Goal: Find specific fact: Find specific fact

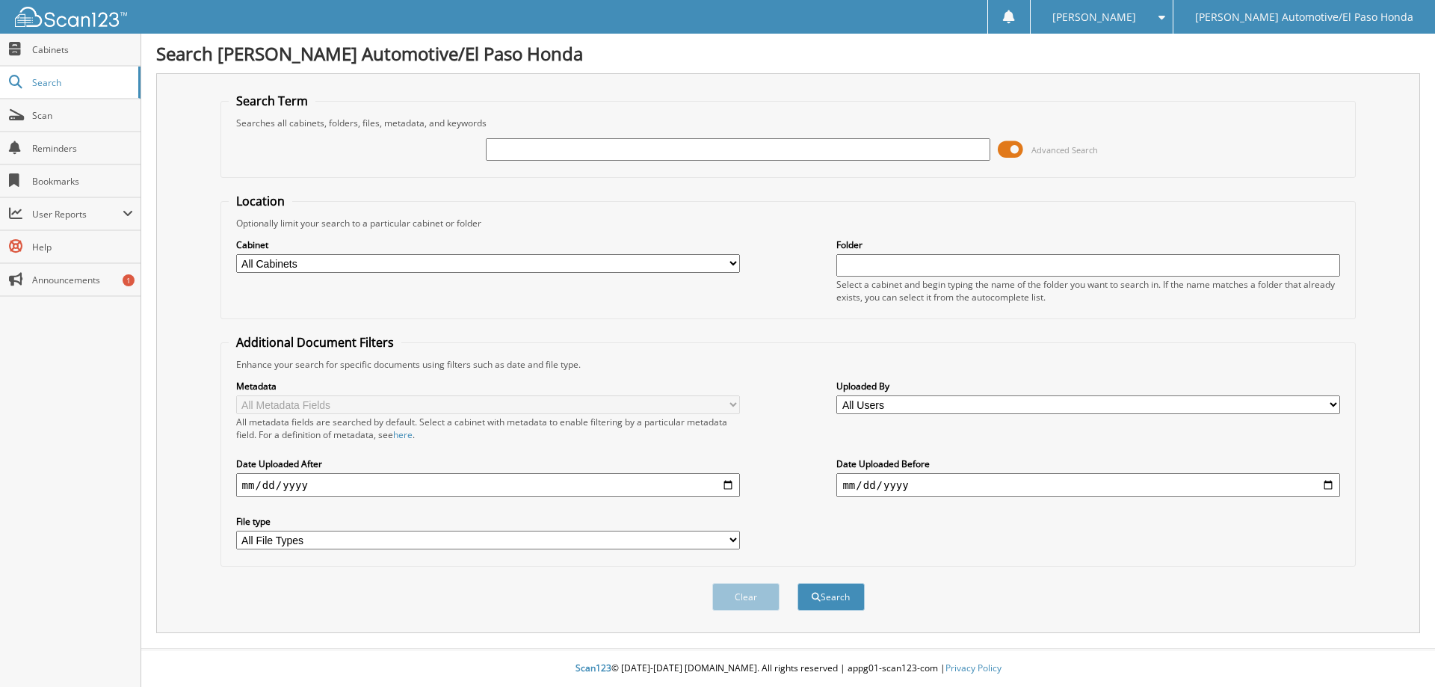
click at [538, 149] on input "text" at bounding box center [738, 149] width 504 height 22
type input "52348"
click at [797, 583] on button "Search" at bounding box center [830, 597] width 67 height 28
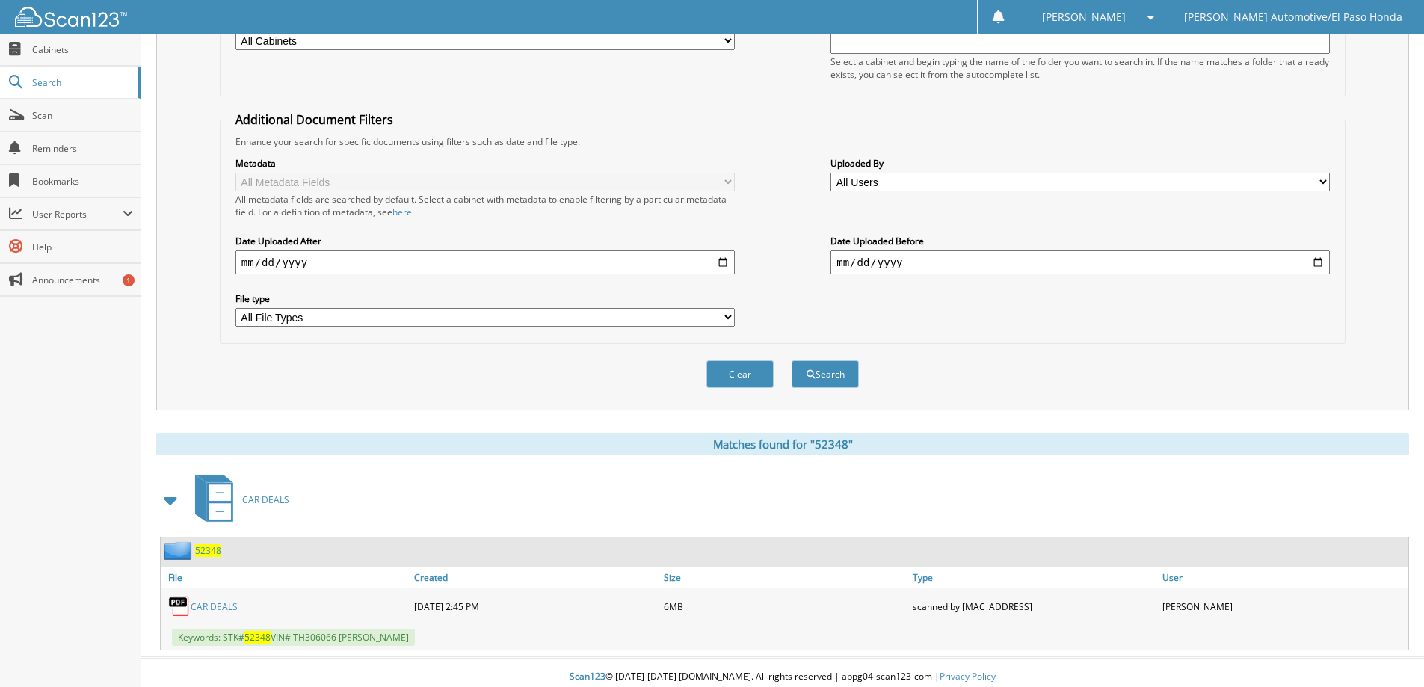
scroll to position [224, 0]
click at [226, 599] on link "CAR DEALS" at bounding box center [214, 605] width 47 height 13
click at [227, 608] on link "CAR DEALS" at bounding box center [214, 605] width 47 height 13
